Goal: Task Accomplishment & Management: Manage account settings

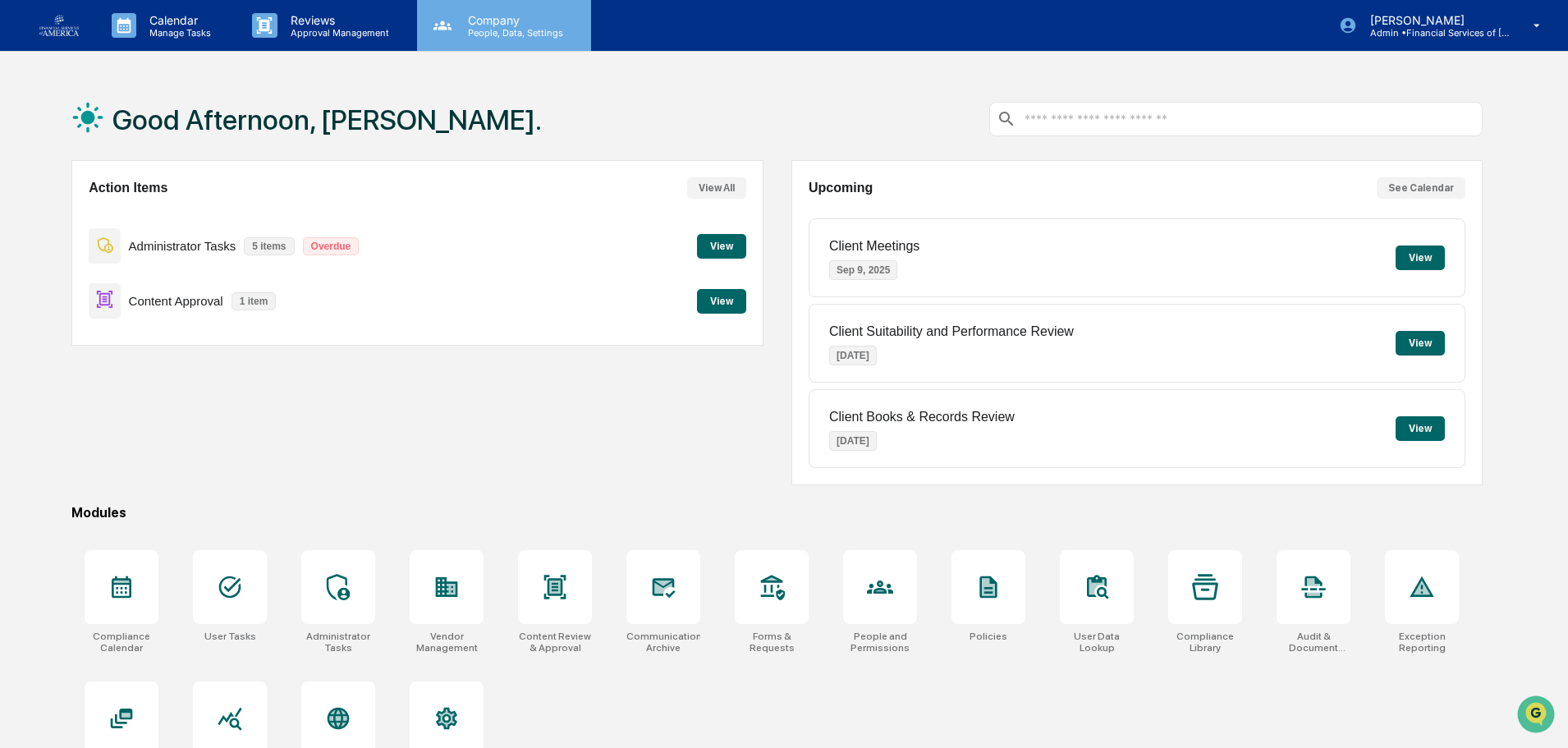
click at [519, 21] on p "Company" at bounding box center [513, 20] width 117 height 14
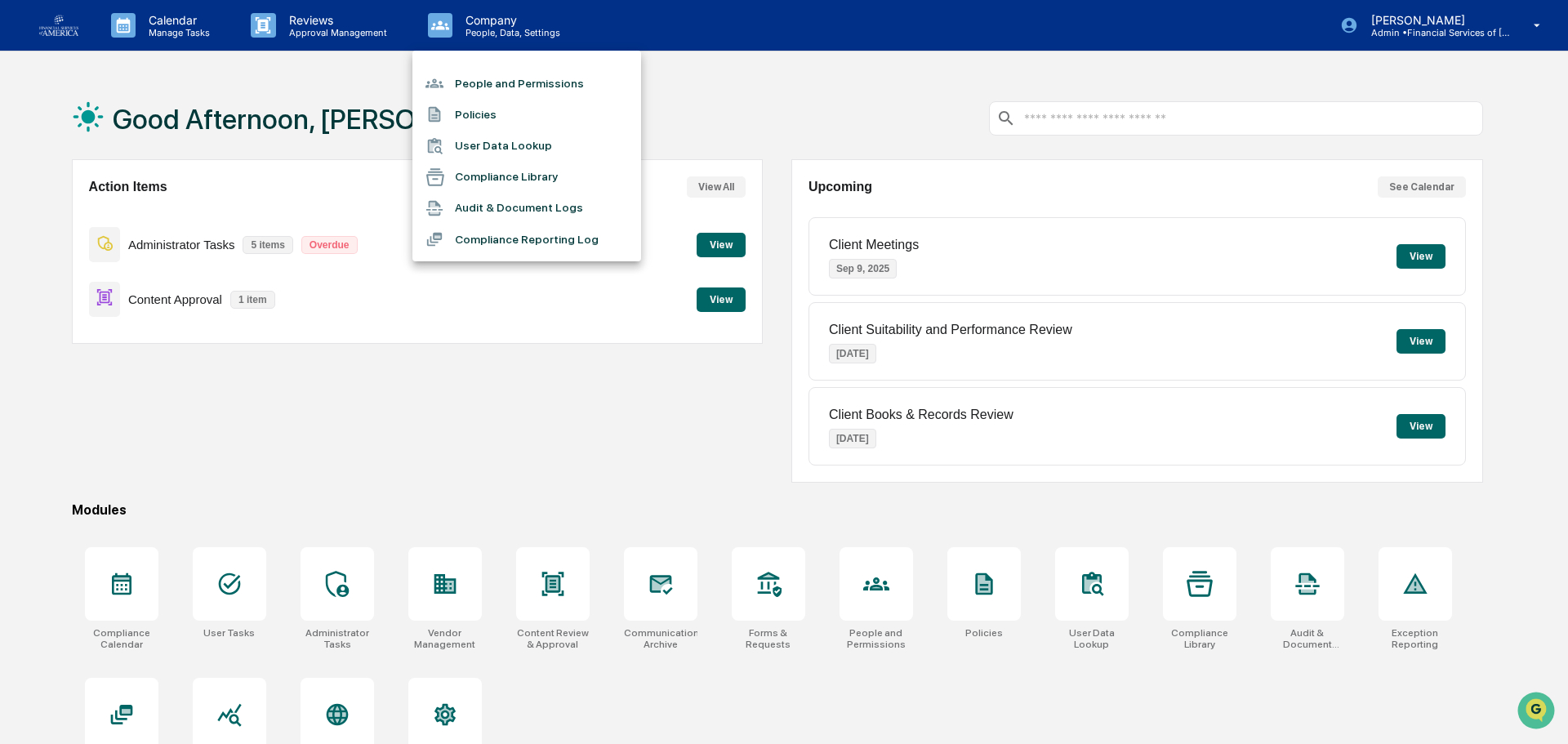
click at [505, 80] on li "People and Permissions" at bounding box center [527, 83] width 229 height 31
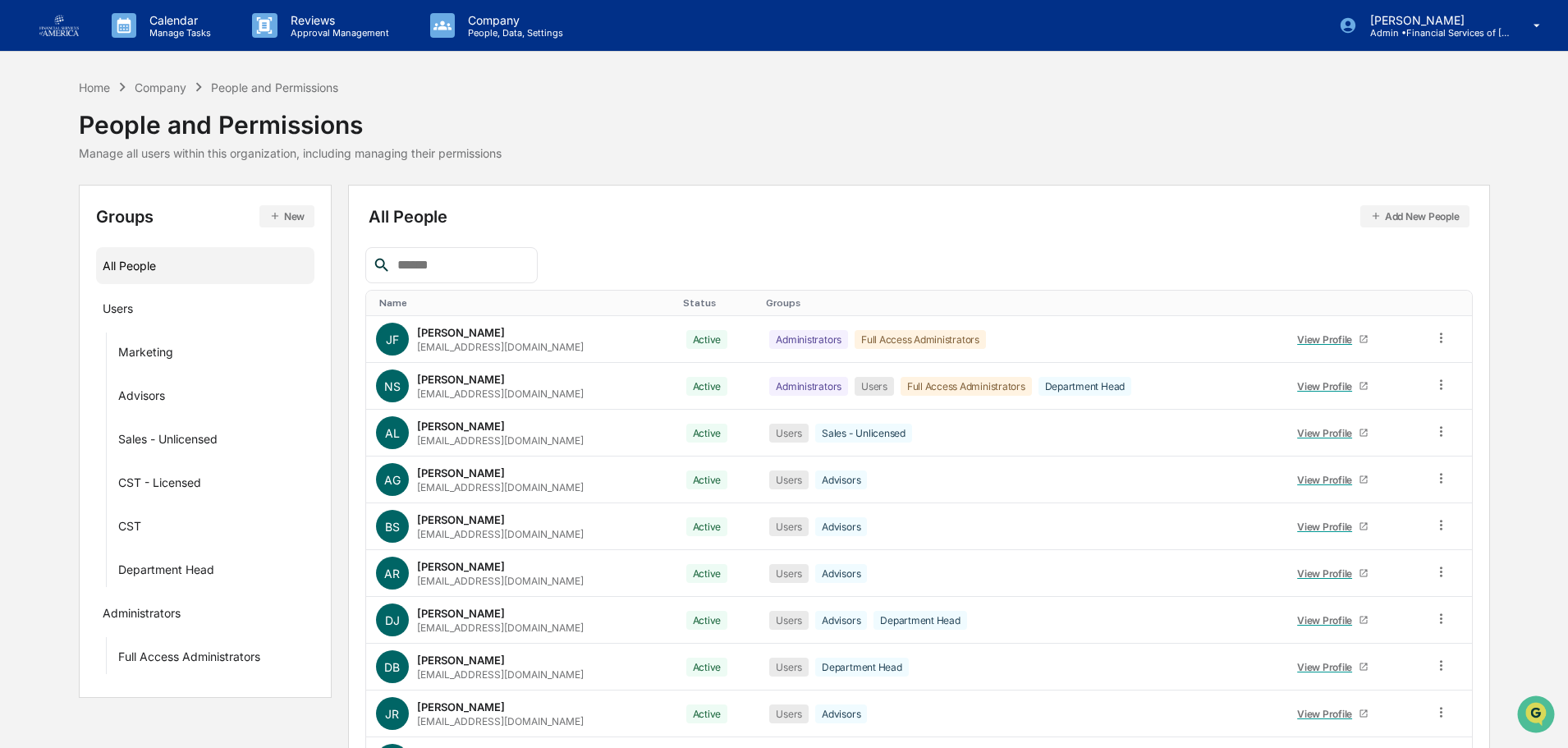
click at [1394, 234] on div "All People Add New People Name Status Groups [PERSON_NAME] [EMAIL_ADDRESS][DOMA…" at bounding box center [919, 520] width 1107 height 638
click at [1396, 219] on button "Add New People" at bounding box center [1414, 216] width 109 height 22
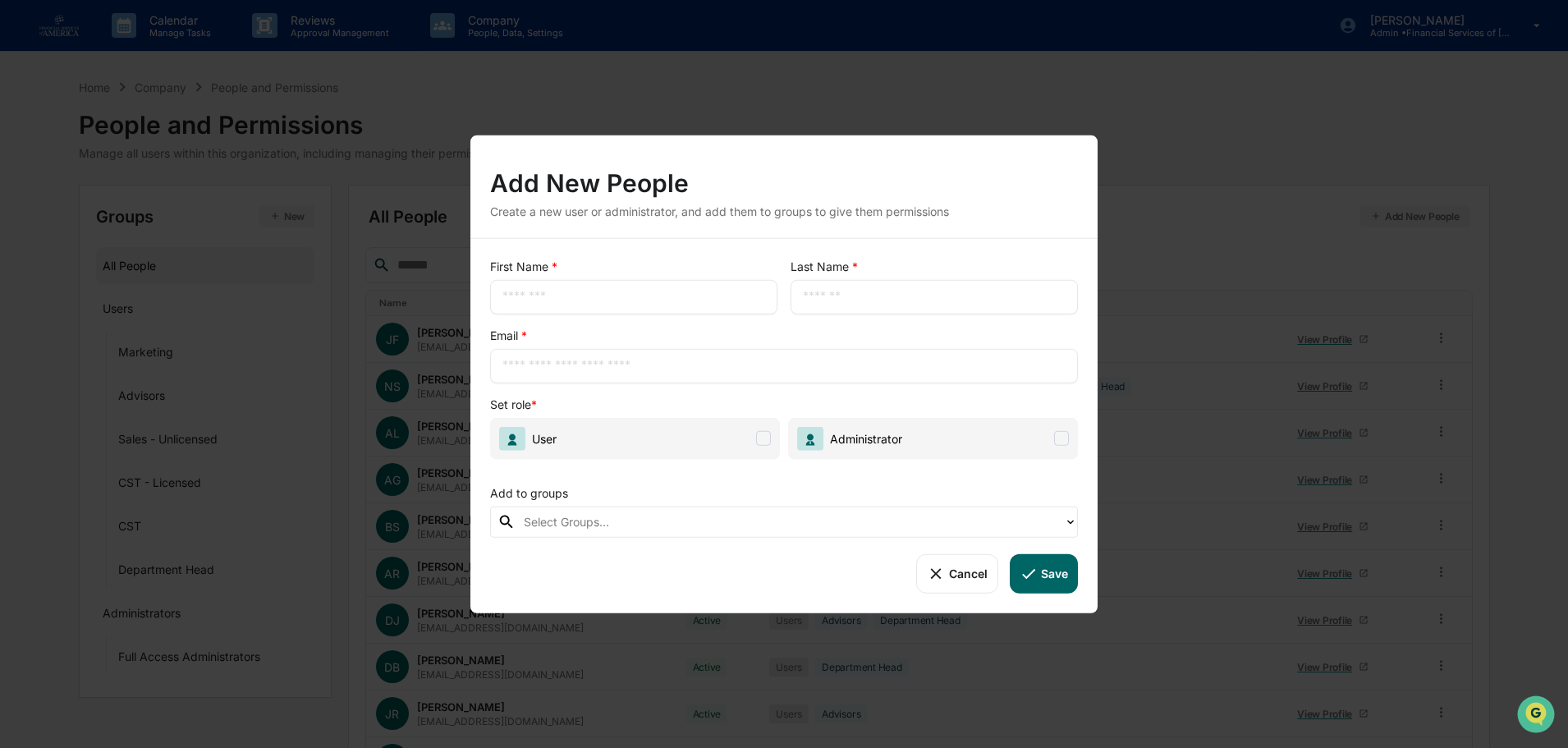
click at [608, 309] on div "​" at bounding box center [633, 296] width 288 height 34
click at [596, 300] on input "text" at bounding box center [633, 296] width 263 height 16
type input "********"
type input "****"
type input "**********"
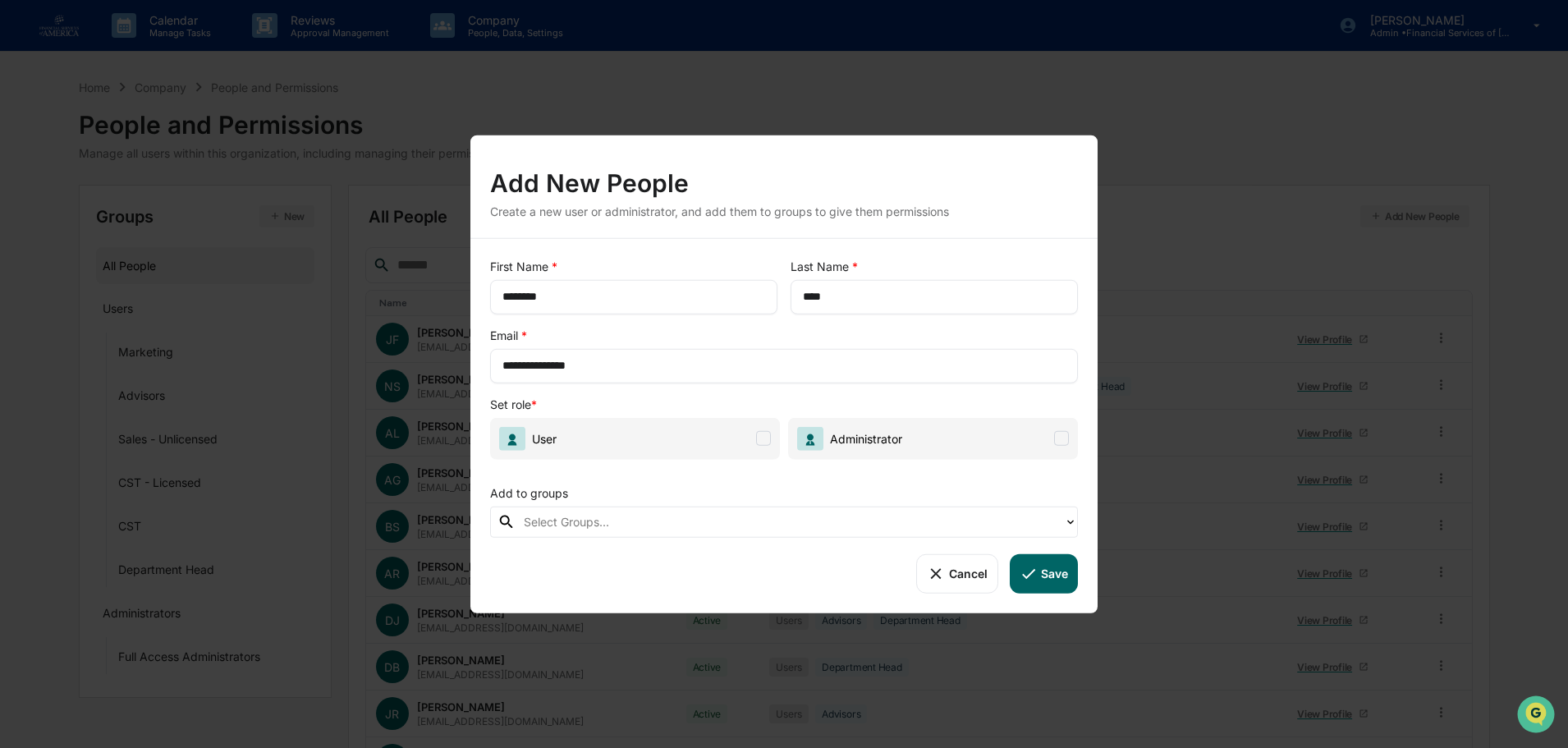
click at [668, 444] on span "User" at bounding box center [635, 438] width 290 height 42
click at [667, 526] on div at bounding box center [790, 522] width 532 height 19
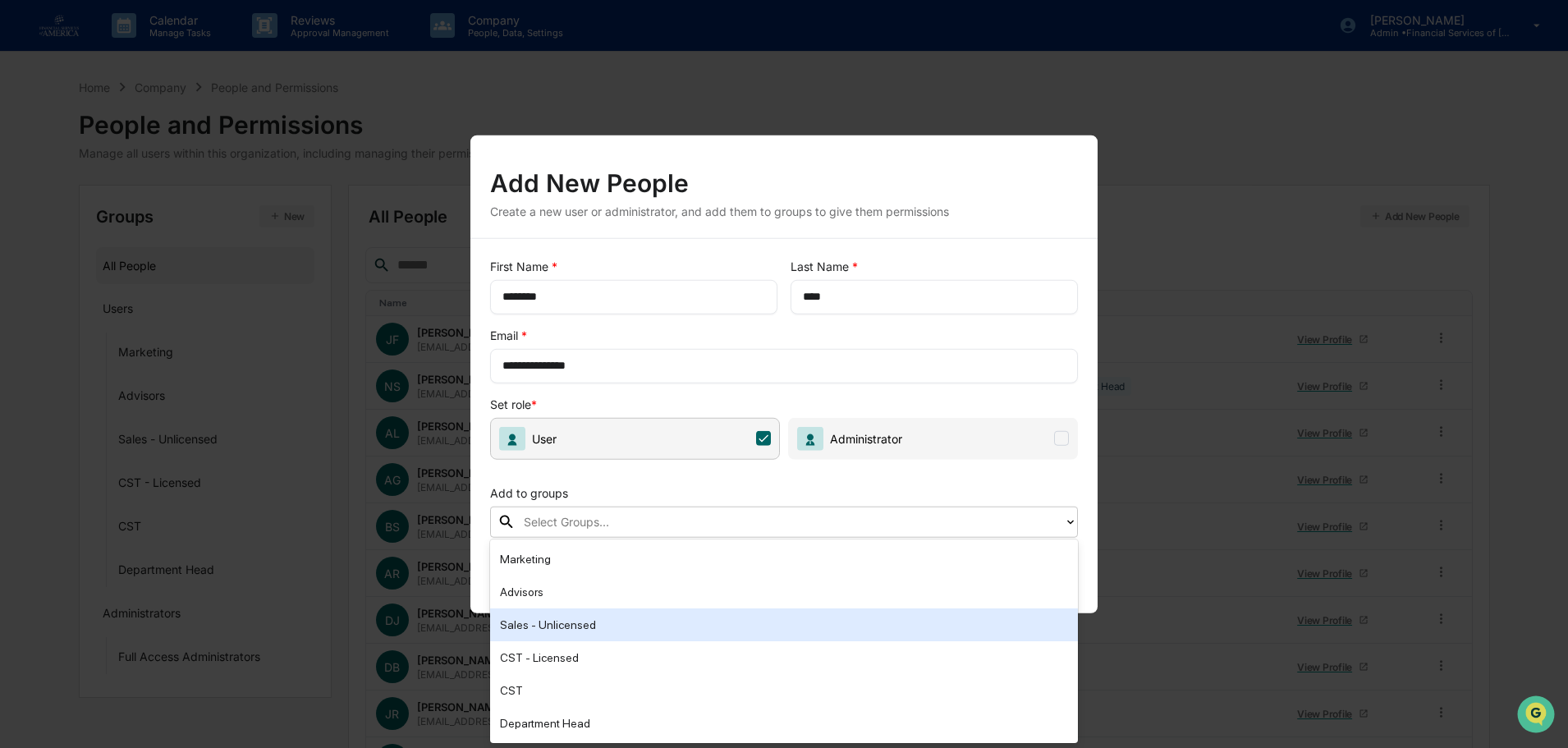
click at [580, 626] on div "Sales - Unlicensed" at bounding box center [784, 624] width 568 height 20
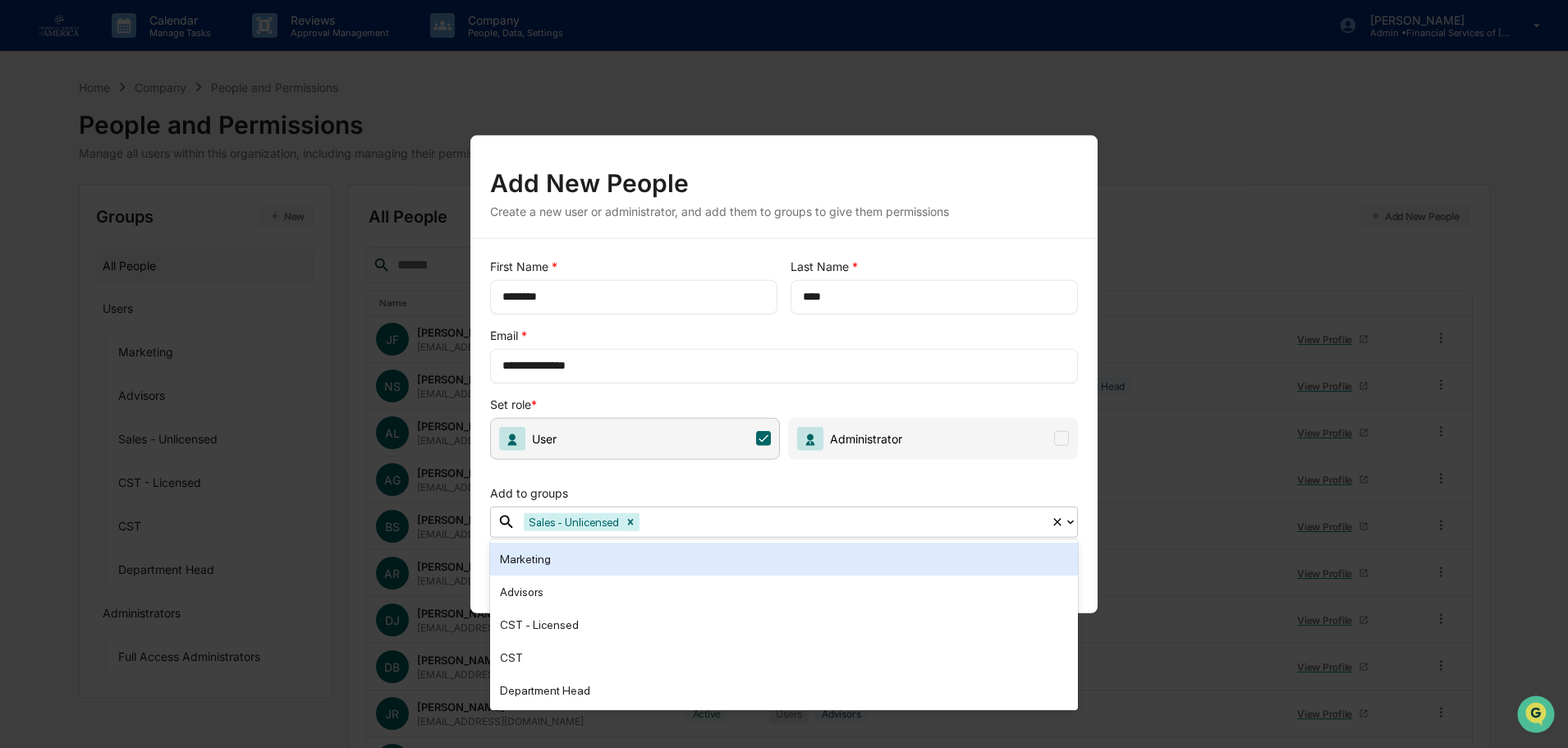
click at [710, 393] on div "**********" at bounding box center [784, 425] width 627 height 375
click at [742, 510] on div "Sales - Unlicensed" at bounding box center [784, 522] width 536 height 26
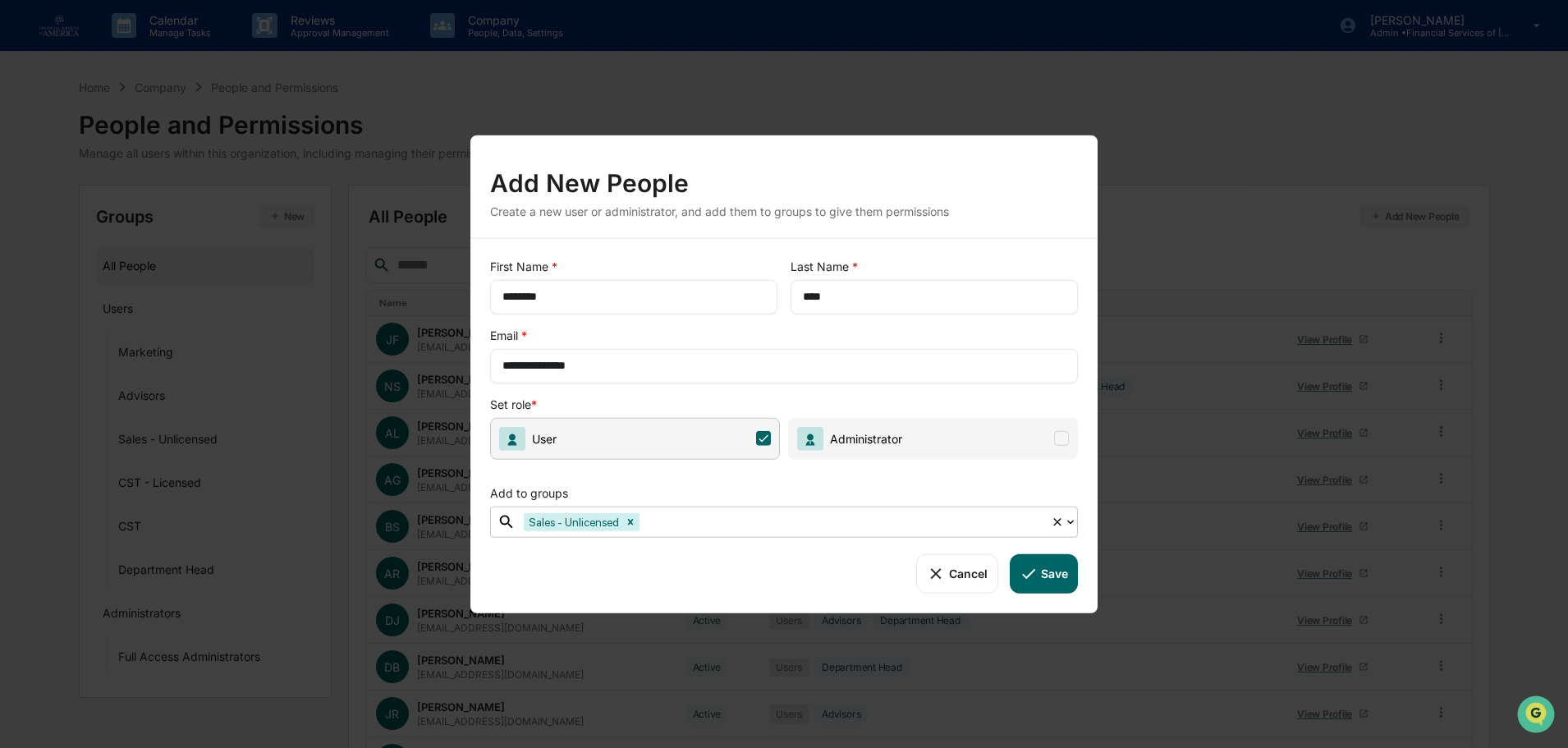
click at [1028, 563] on button "Save" at bounding box center [1043, 574] width 68 height 40
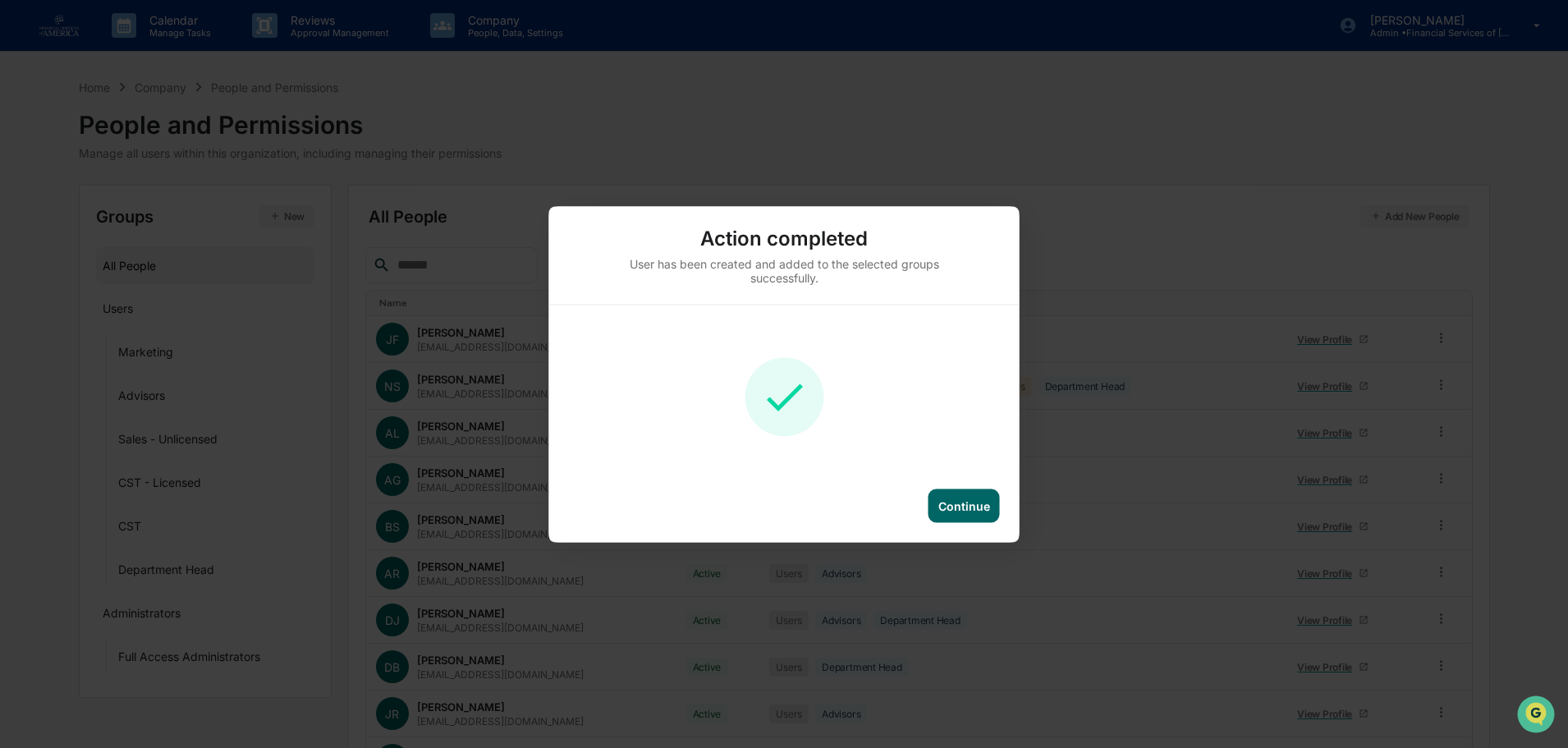
click at [949, 510] on div "Continue" at bounding box center [964, 506] width 51 height 14
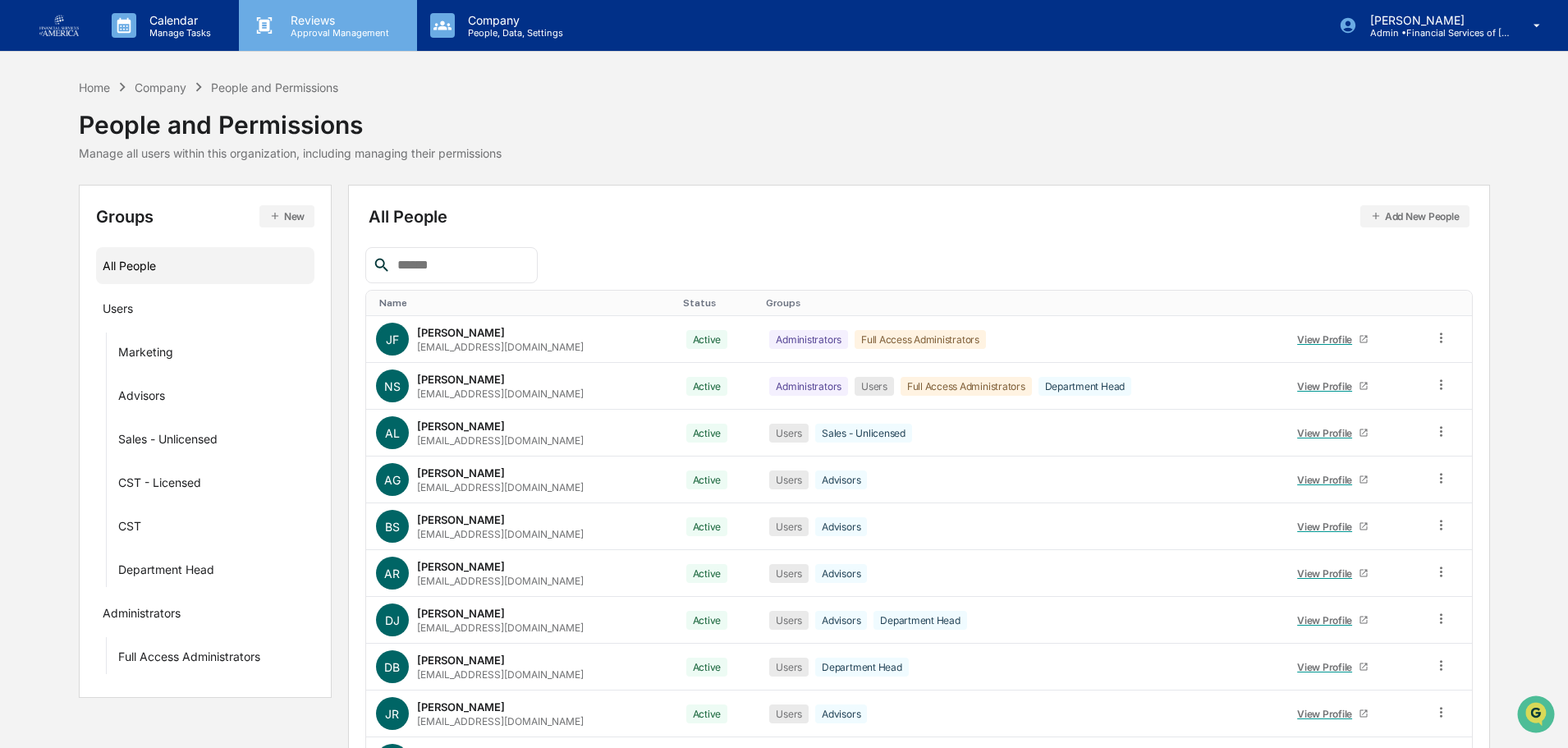
click at [305, 24] on p "Reviews" at bounding box center [337, 20] width 120 height 14
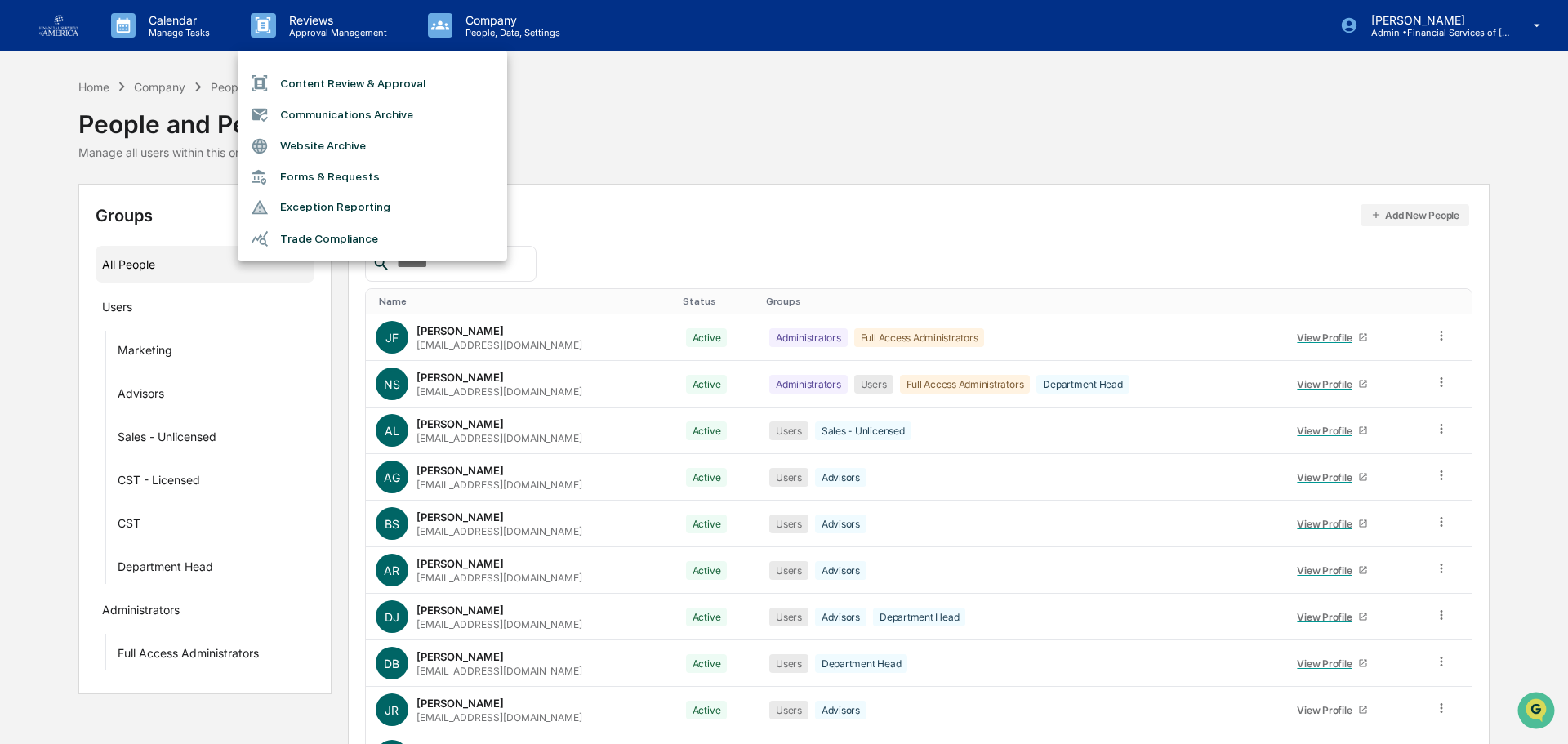
click at [319, 91] on li "Content Review & Approval" at bounding box center [372, 83] width 270 height 31
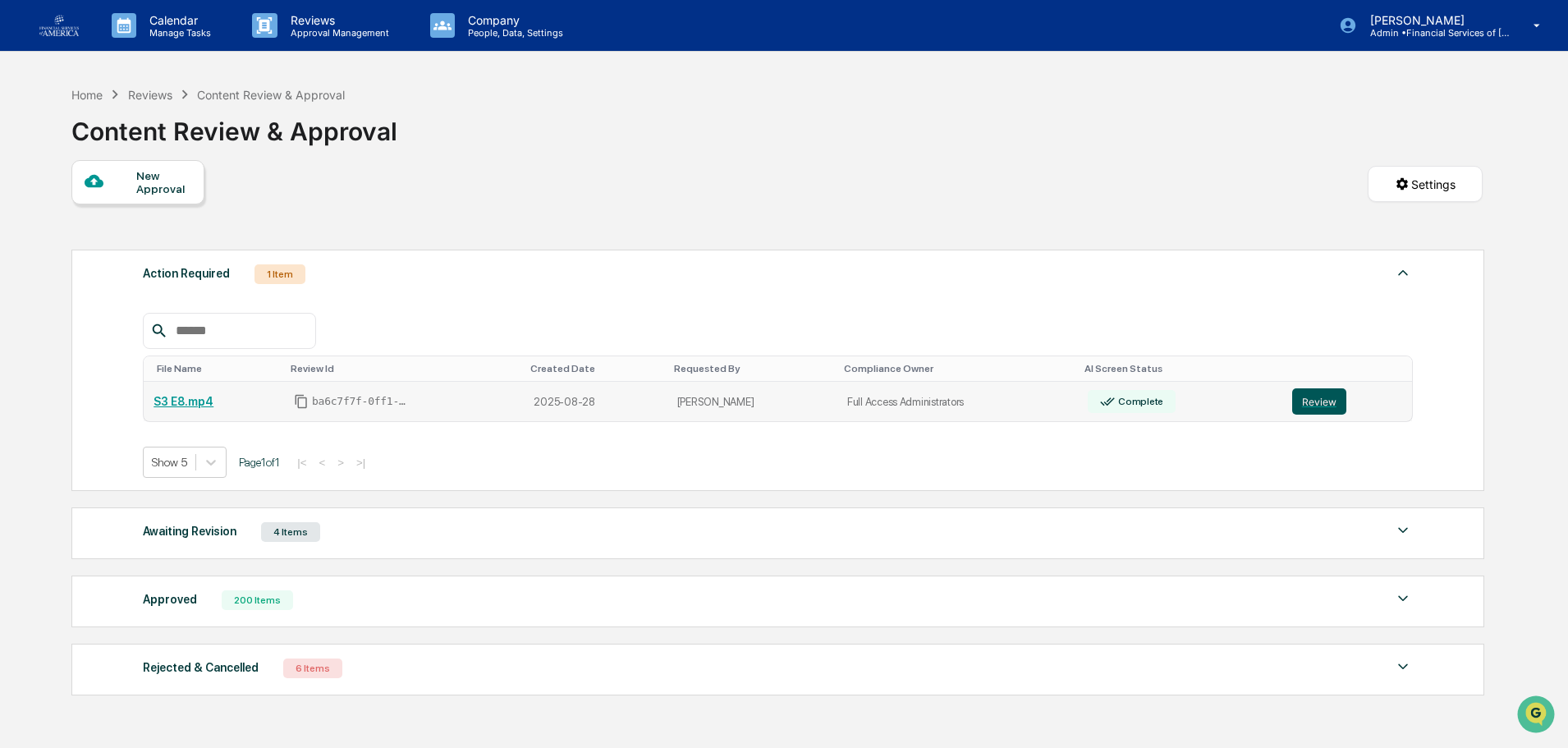
click at [1306, 400] on button "Review" at bounding box center [1318, 401] width 54 height 27
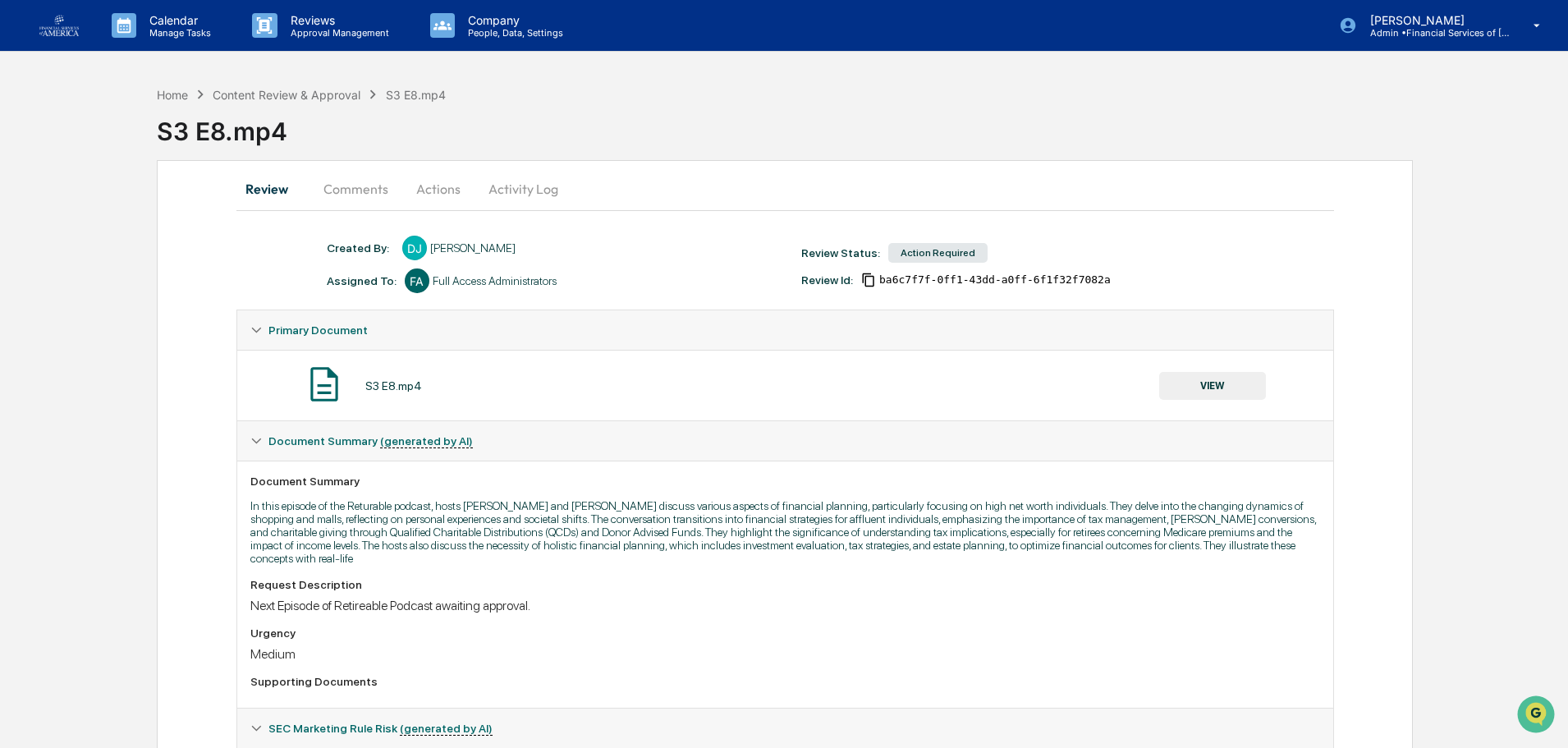
click at [347, 195] on button "Comments" at bounding box center [356, 189] width 91 height 40
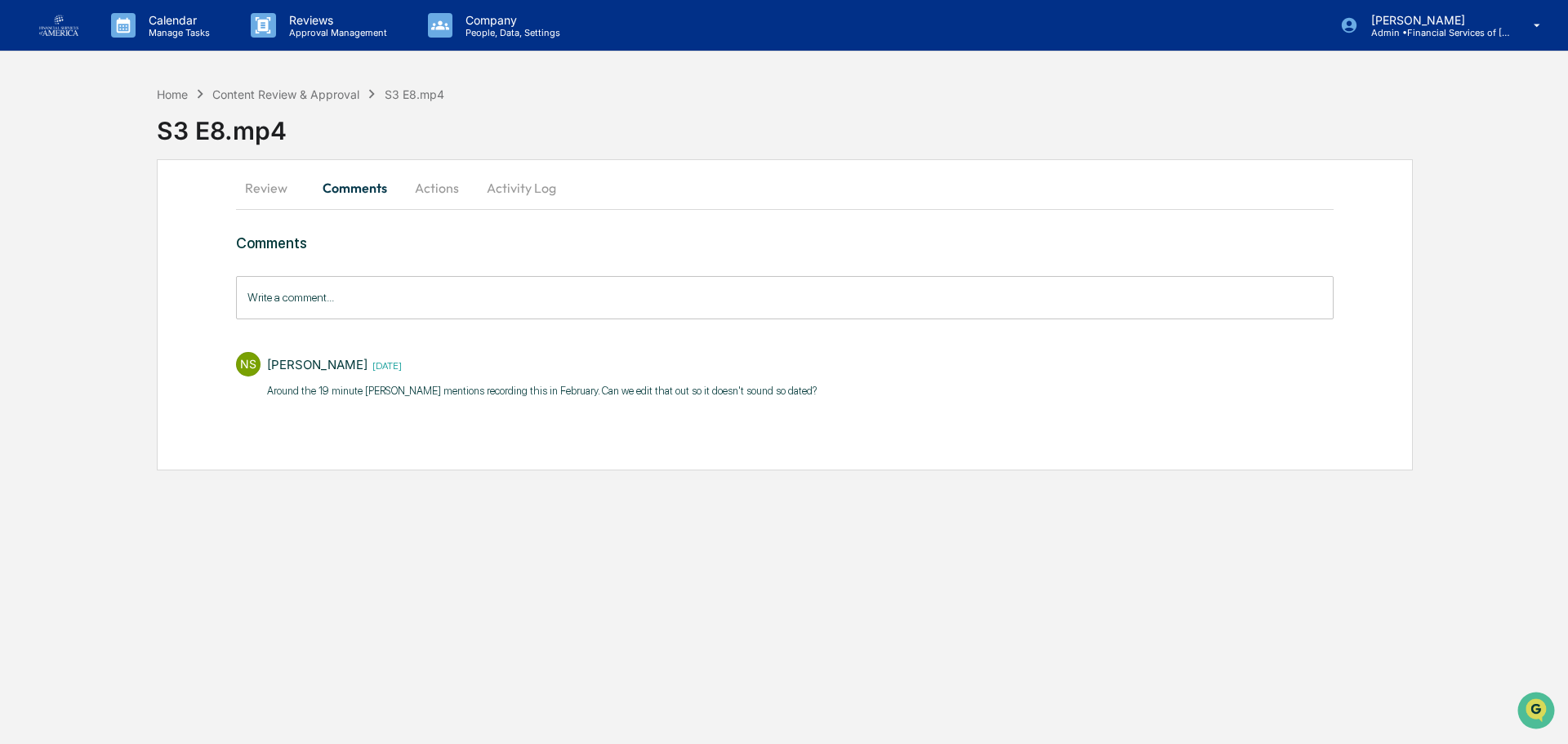
click at [451, 192] on button "Actions" at bounding box center [437, 188] width 73 height 39
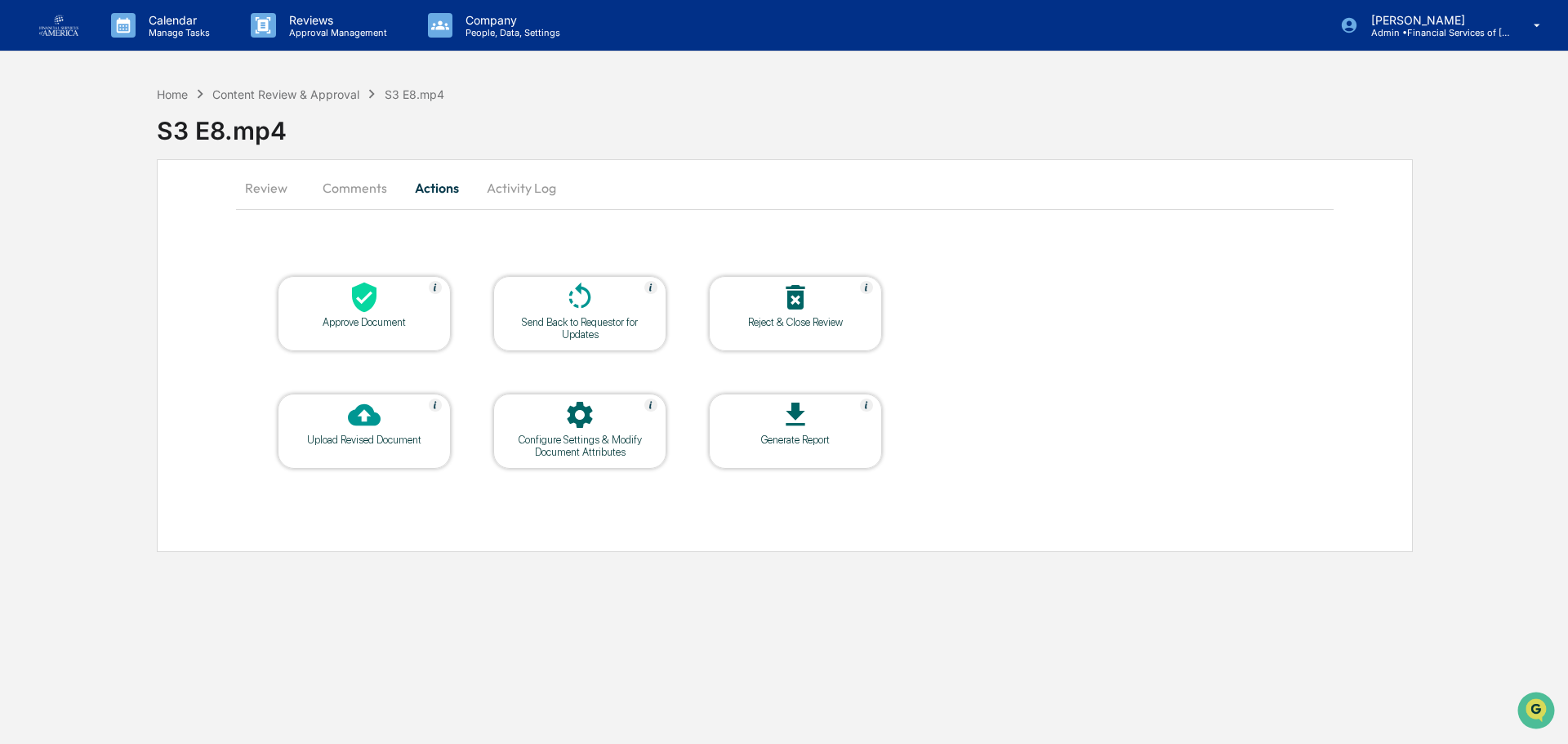
click at [267, 197] on button "Review" at bounding box center [272, 188] width 73 height 39
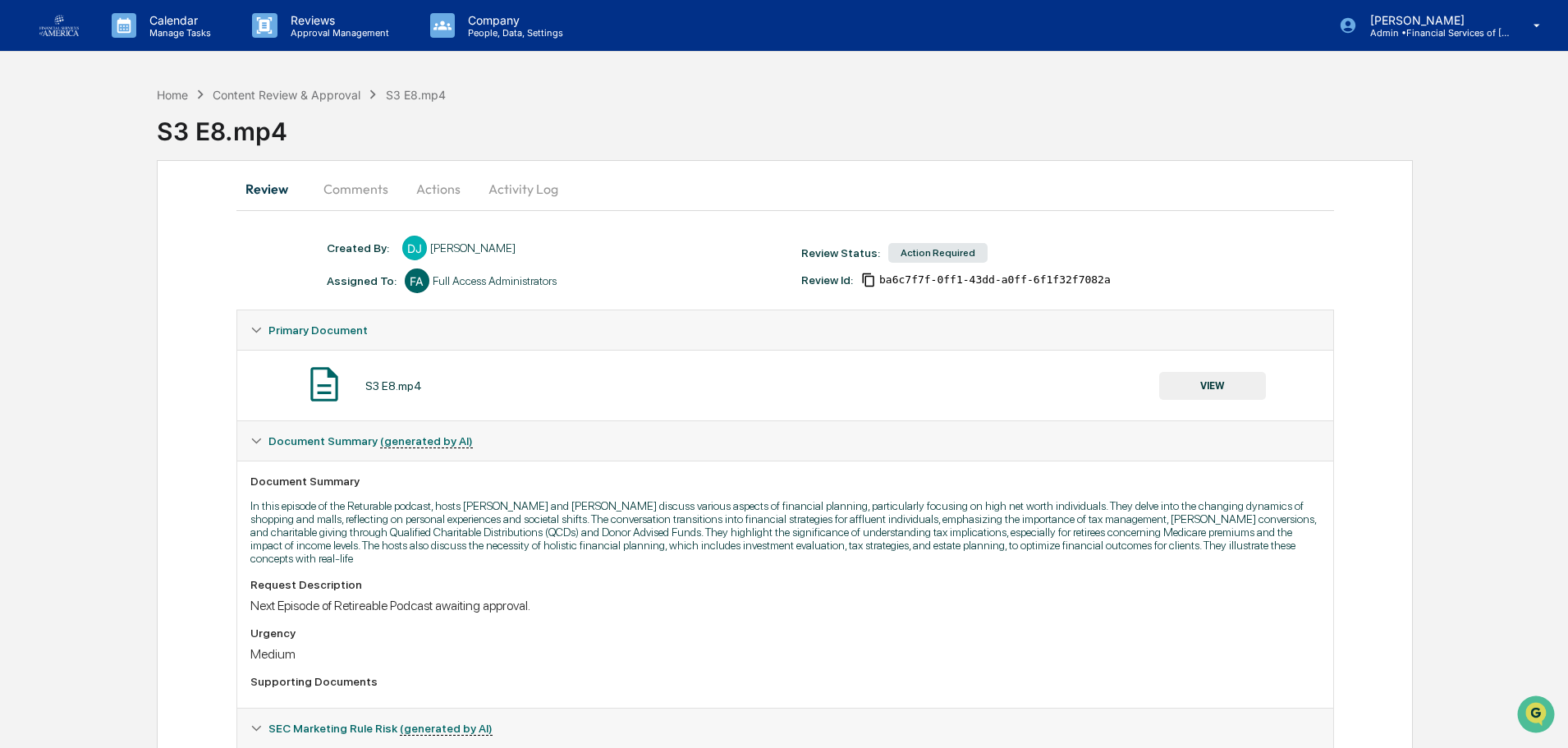
click at [1216, 387] on button "VIEW" at bounding box center [1212, 386] width 106 height 28
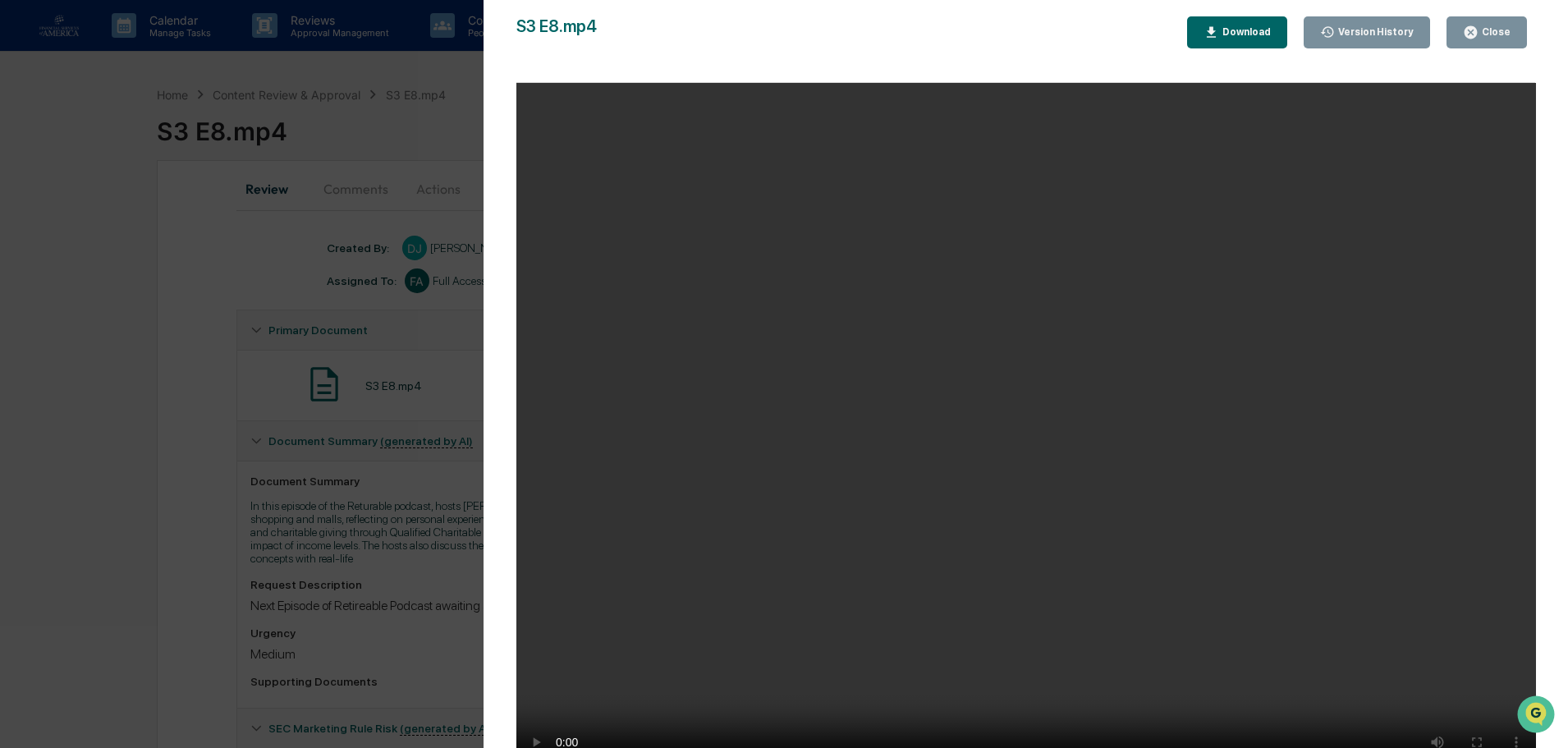
click at [1493, 25] on button "Close" at bounding box center [1486, 32] width 81 height 32
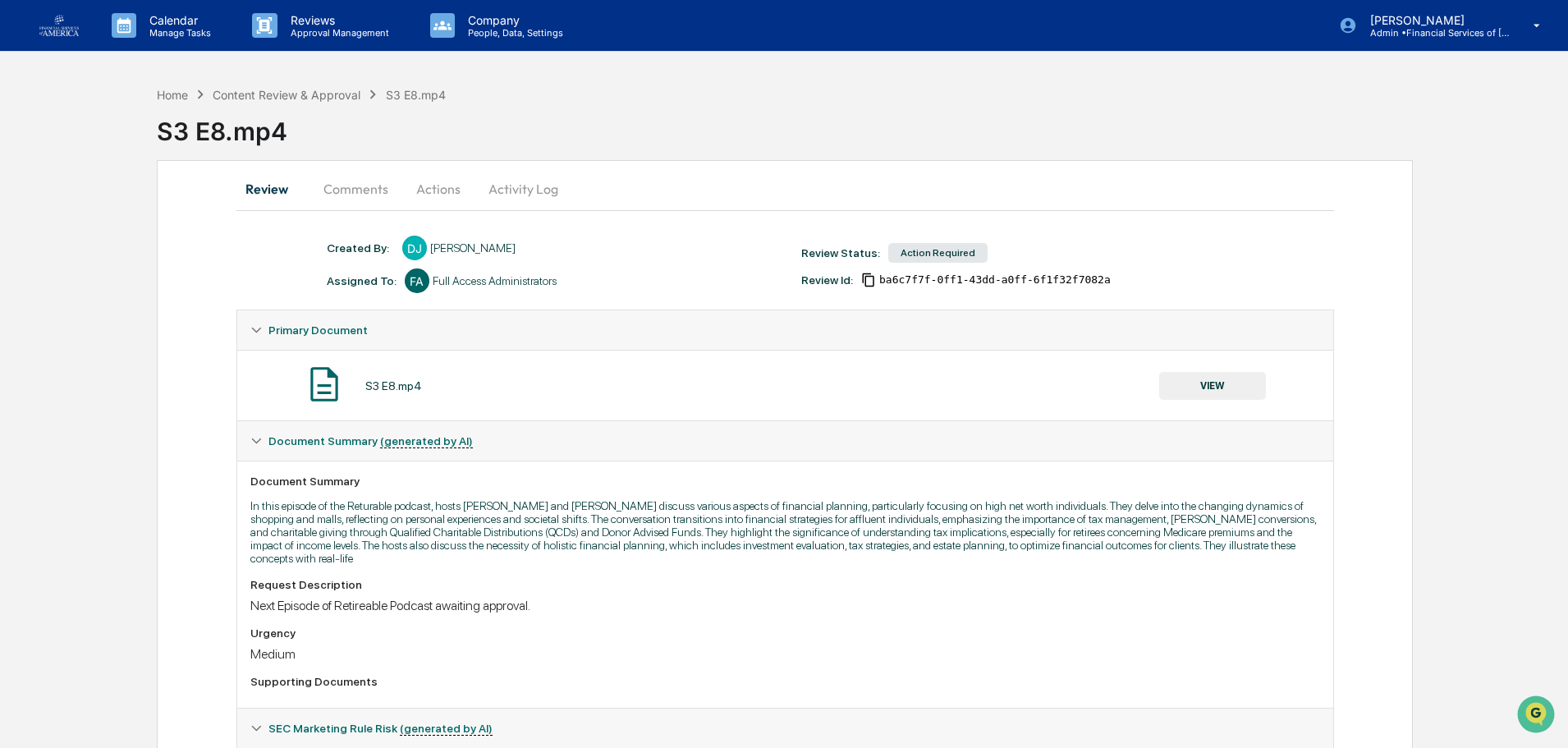
click at [425, 187] on button "Actions" at bounding box center [439, 189] width 74 height 40
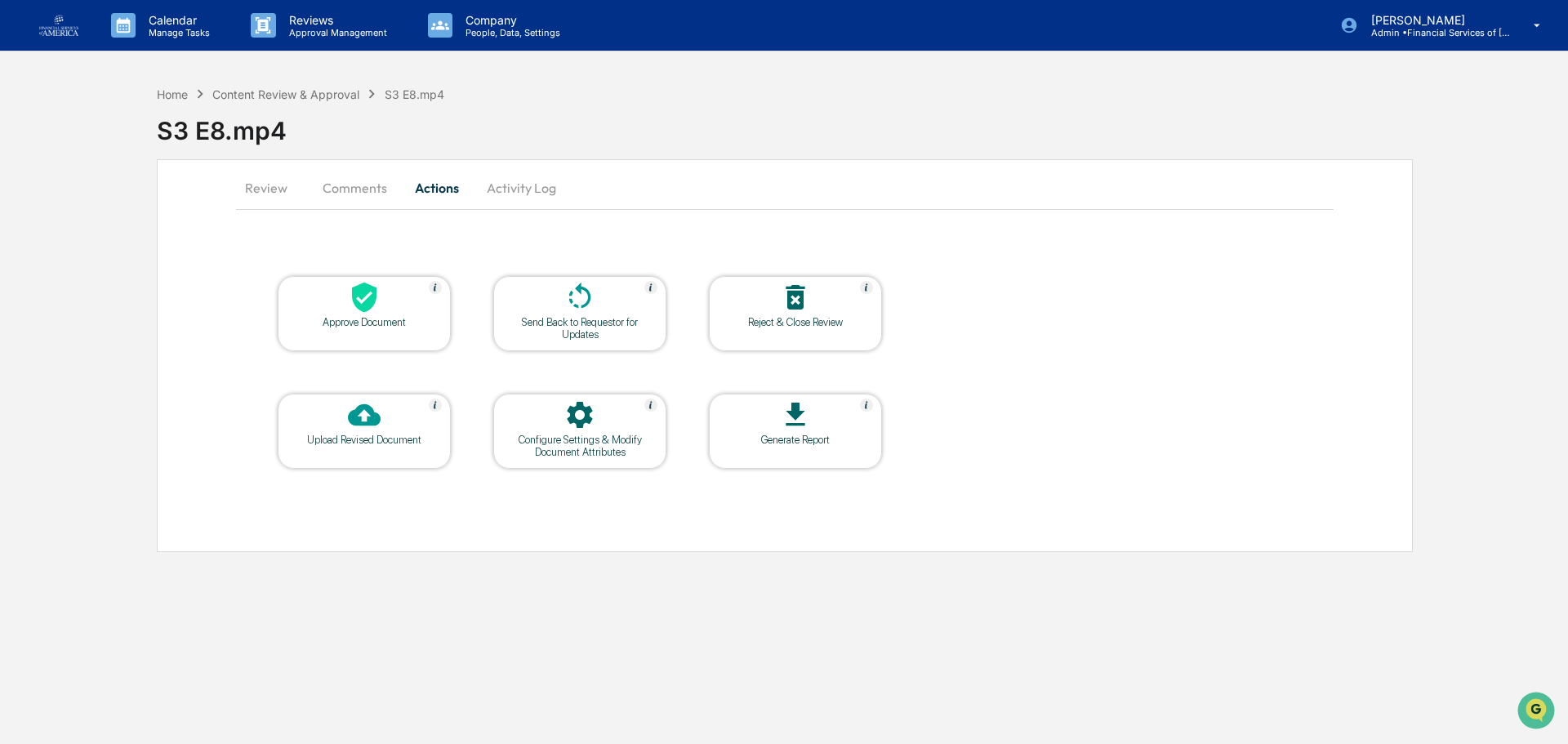
click at [549, 301] on div at bounding box center [579, 298] width 163 height 35
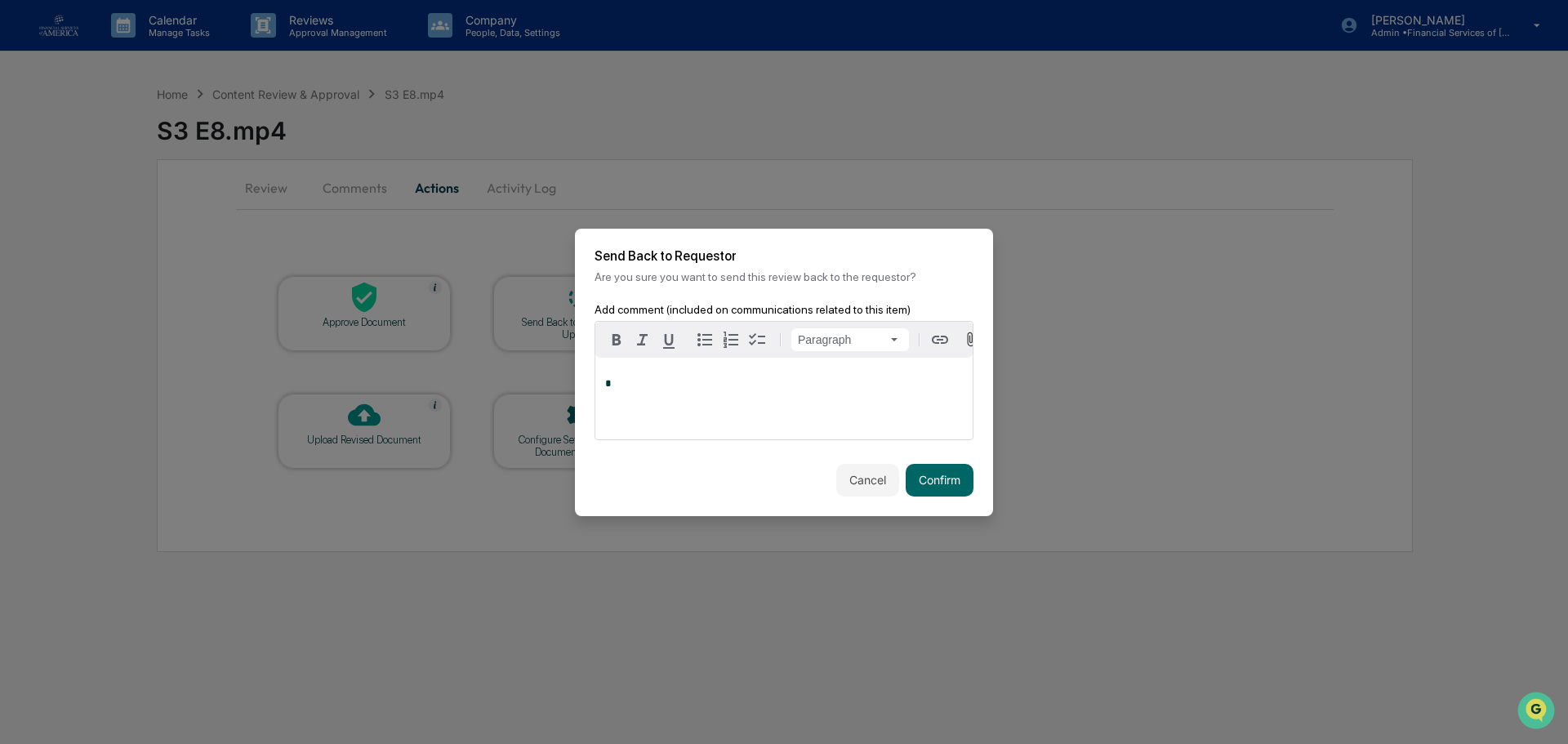
click at [697, 390] on p "*" at bounding box center [784, 384] width 358 height 11
click at [962, 480] on button "Confirm" at bounding box center [939, 480] width 67 height 32
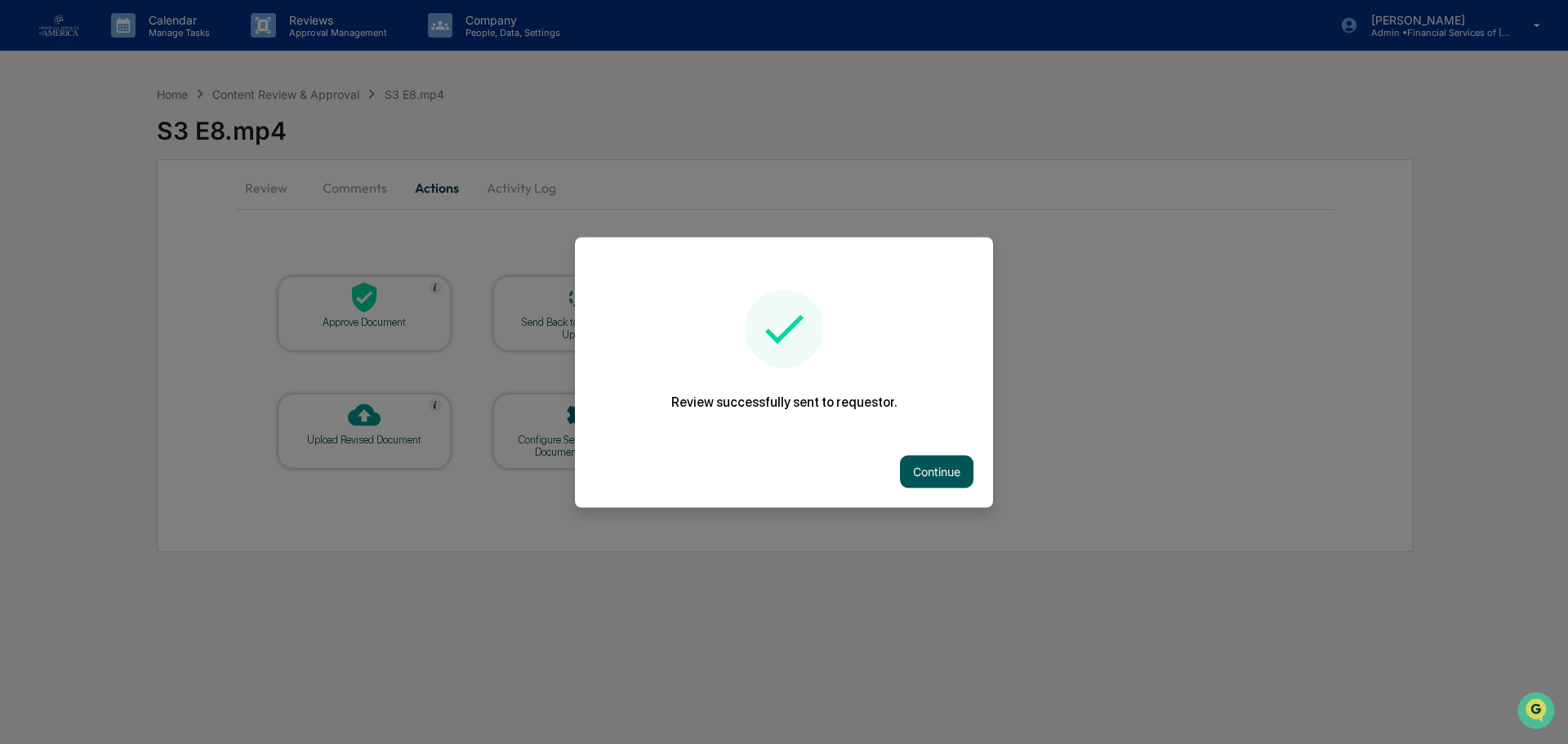
click at [945, 463] on button "Continue" at bounding box center [937, 472] width 73 height 32
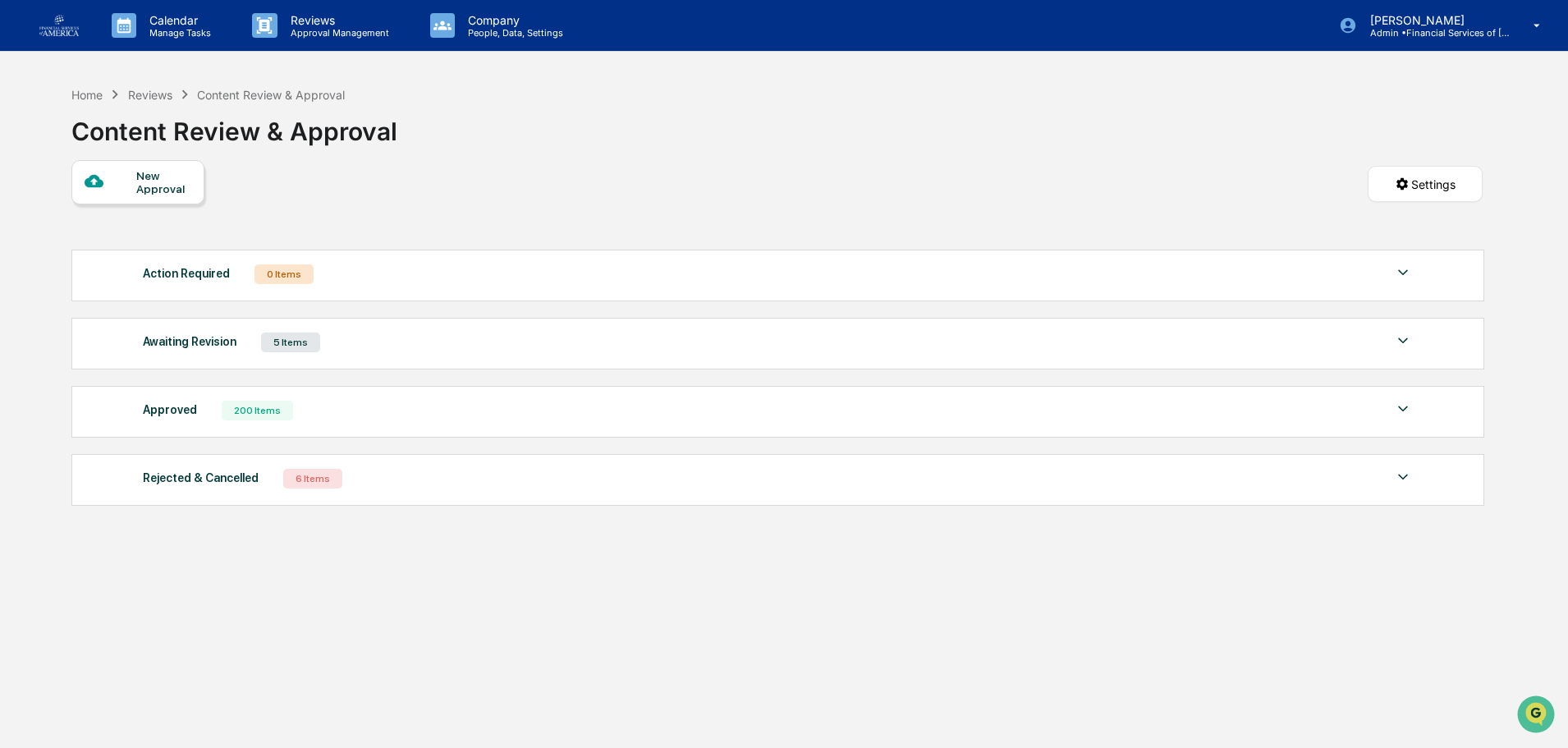
click at [163, 88] on div "Reviews" at bounding box center [150, 94] width 45 height 14
click at [162, 92] on div "Reviews" at bounding box center [150, 94] width 45 height 14
click at [155, 92] on div "Reviews" at bounding box center [150, 94] width 45 height 14
click at [155, 103] on div "Home Reviews Content Review & Approval" at bounding box center [208, 94] width 273 height 18
click at [327, 15] on p "Reviews" at bounding box center [337, 20] width 120 height 14
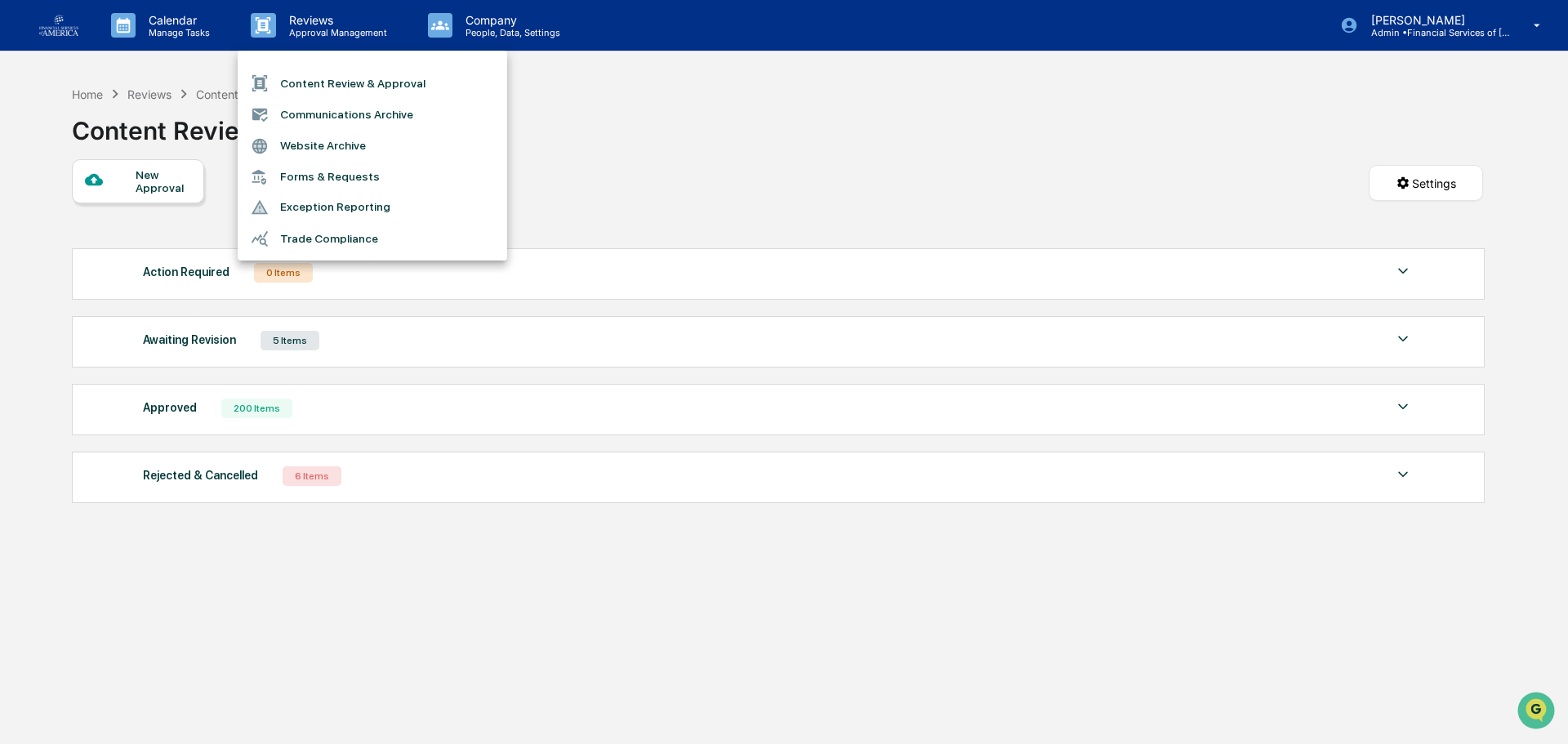
click at [333, 79] on li "Content Review & Approval" at bounding box center [372, 83] width 270 height 31
